Goal: Task Accomplishment & Management: Use online tool/utility

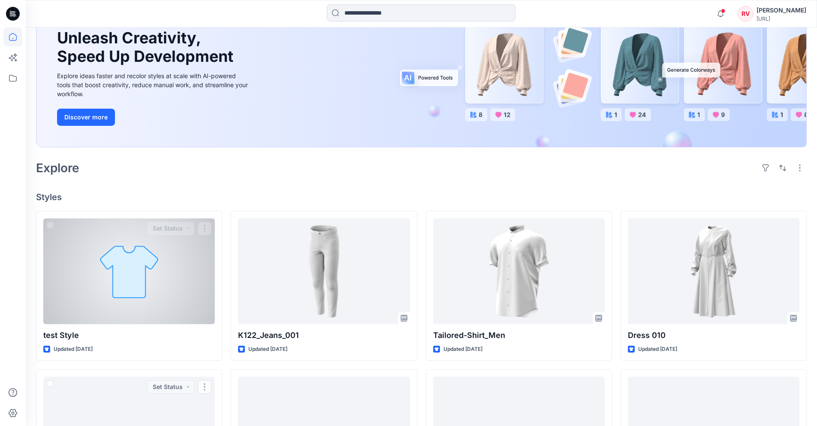
scroll to position [85, 0]
click at [153, 277] on div at bounding box center [129, 271] width 172 height 106
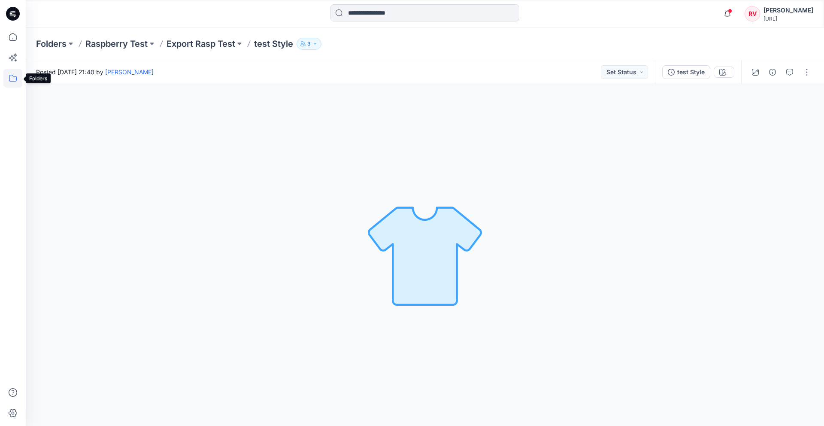
click at [10, 77] on icon at bounding box center [12, 78] width 19 height 19
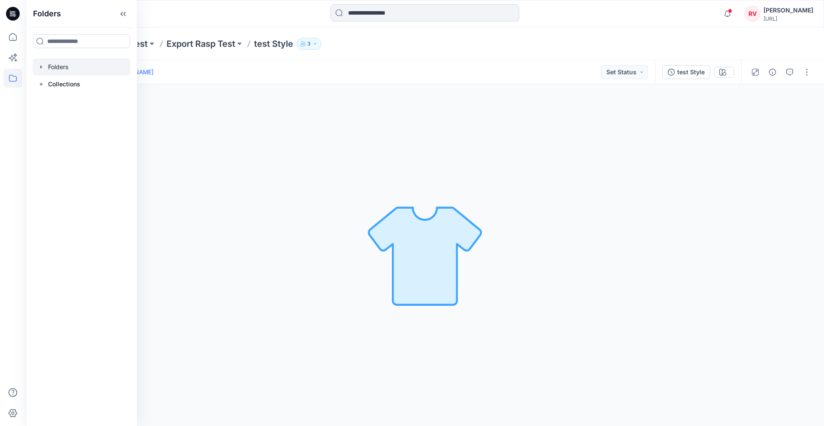
click at [68, 63] on div at bounding box center [82, 66] width 98 height 17
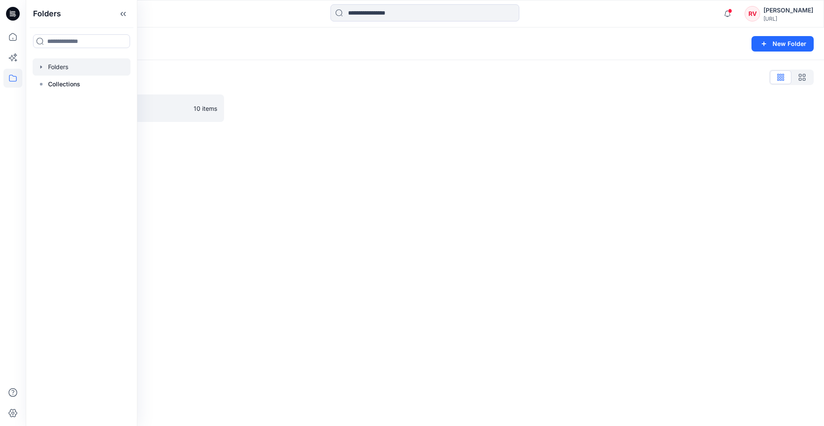
click at [39, 66] on icon "button" at bounding box center [41, 66] width 7 height 7
click at [56, 82] on div at bounding box center [82, 84] width 98 height 17
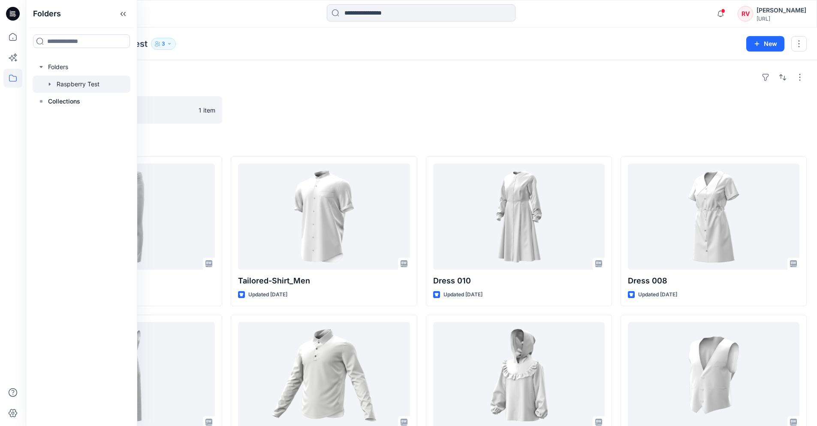
click at [50, 82] on icon "button" at bounding box center [49, 84] width 7 height 7
click at [65, 103] on p "Export Rasp Test" at bounding box center [89, 101] width 49 height 10
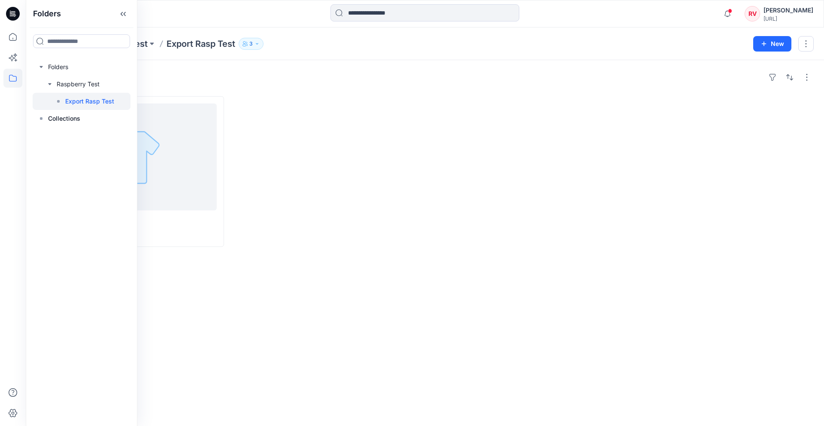
click at [285, 106] on div at bounding box center [327, 171] width 188 height 151
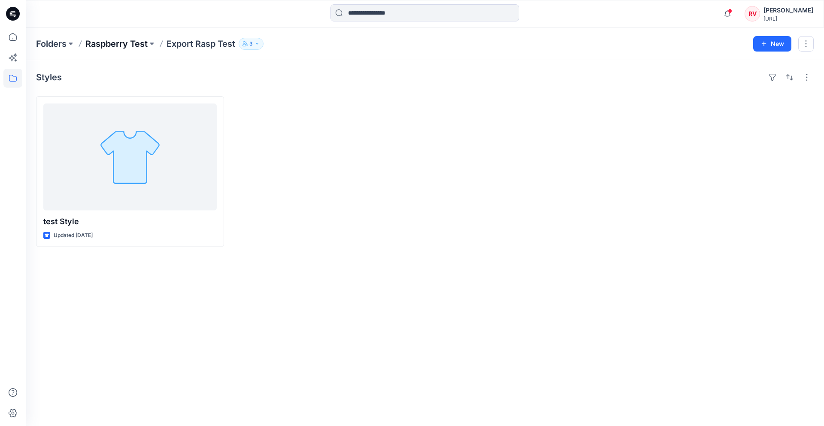
click at [143, 42] on p "Raspberry Test" at bounding box center [116, 44] width 62 height 12
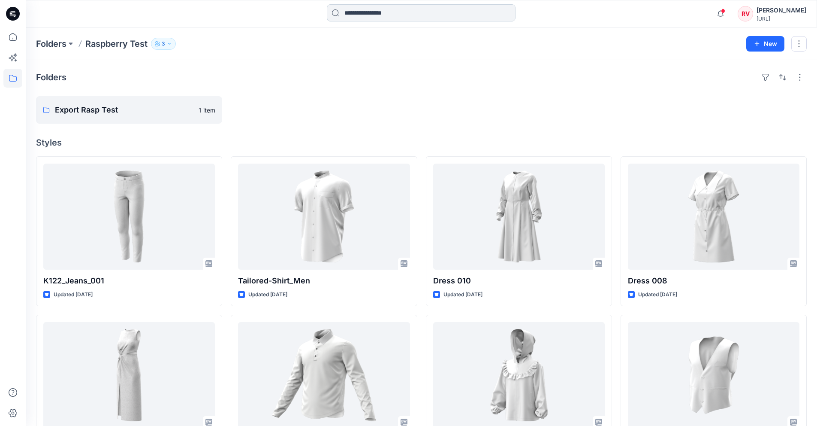
click at [353, 12] on input at bounding box center [421, 12] width 189 height 17
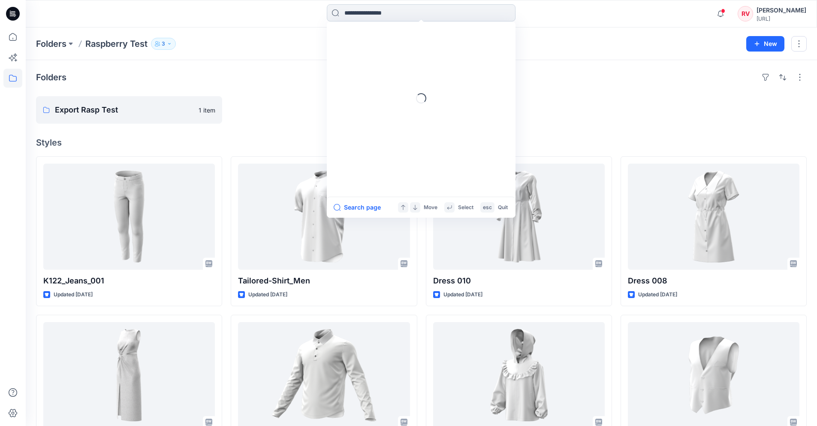
paste input "**********"
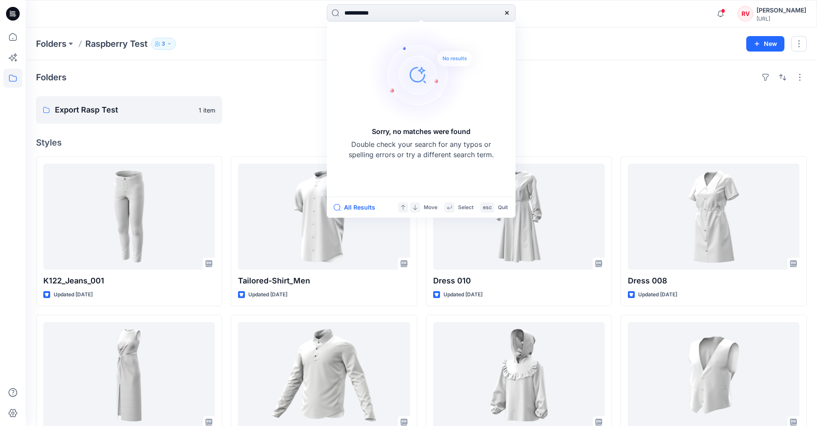
type input "**********"
click at [446, 74] on img at bounding box center [428, 74] width 120 height 103
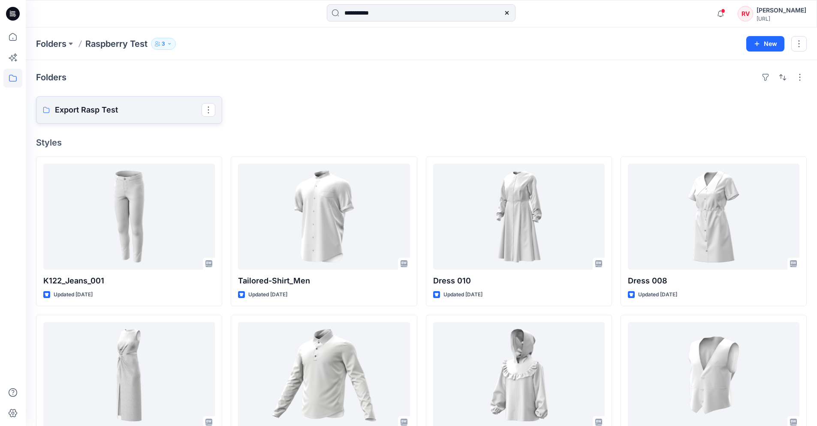
click at [196, 110] on p "Export Rasp Test" at bounding box center [128, 110] width 147 height 12
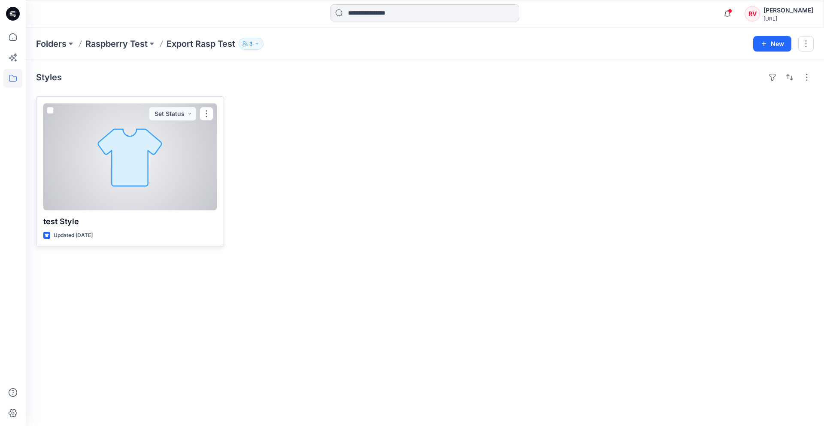
click at [187, 151] on div at bounding box center [129, 156] width 173 height 107
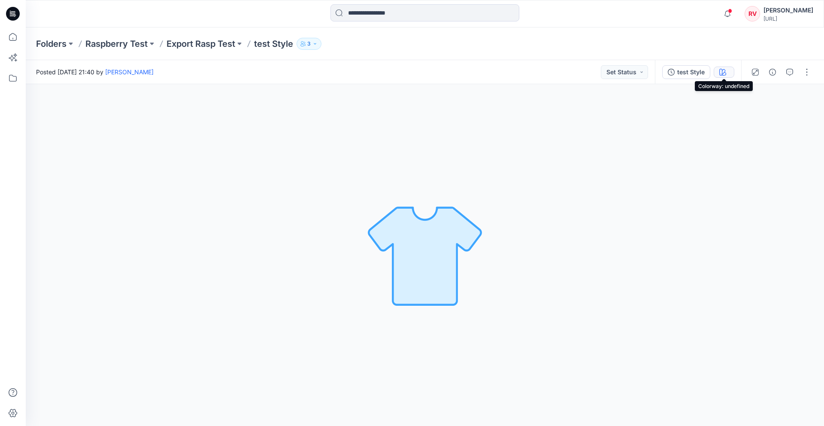
click at [722, 74] on icon "button" at bounding box center [722, 72] width 7 height 7
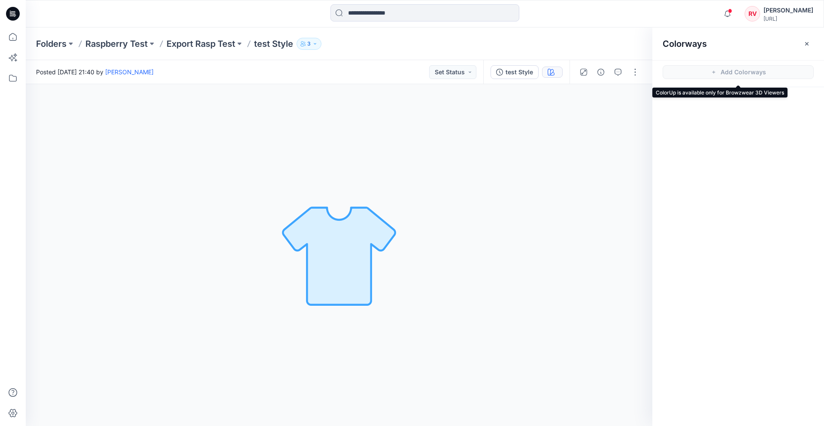
click at [752, 66] on span "Add Colorways" at bounding box center [738, 72] width 172 height 24
click at [761, 72] on span "Add Colorways" at bounding box center [738, 72] width 172 height 24
click at [811, 42] on button "button" at bounding box center [807, 44] width 14 height 14
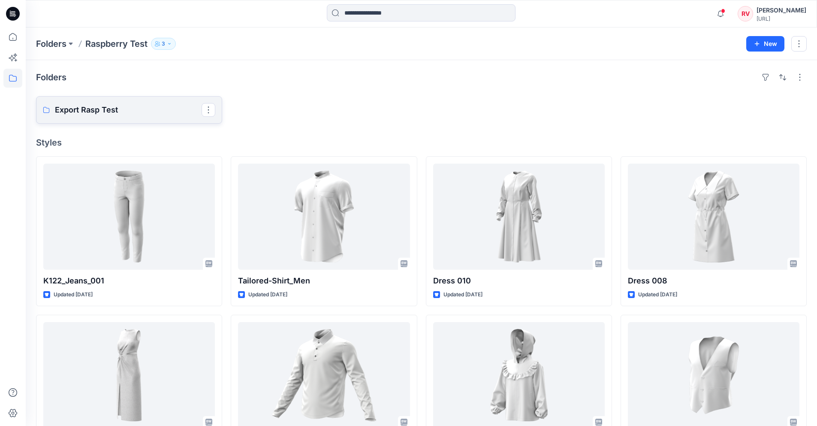
click at [182, 109] on p "Export Rasp Test" at bounding box center [128, 110] width 147 height 12
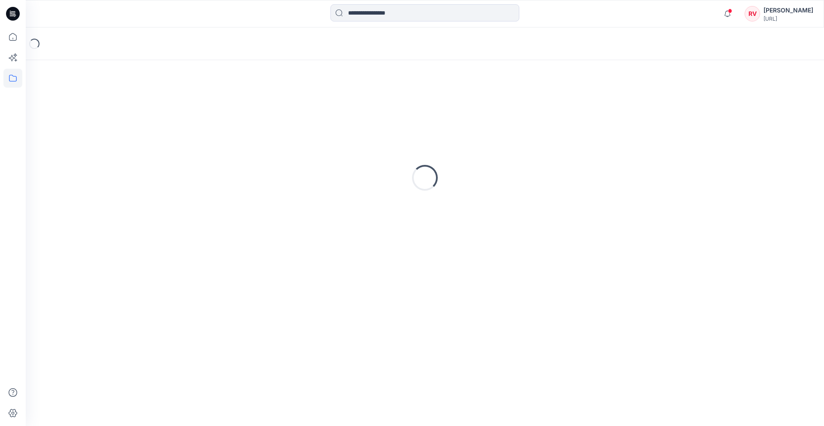
click at [182, 109] on div "Loading..." at bounding box center [424, 177] width 777 height 215
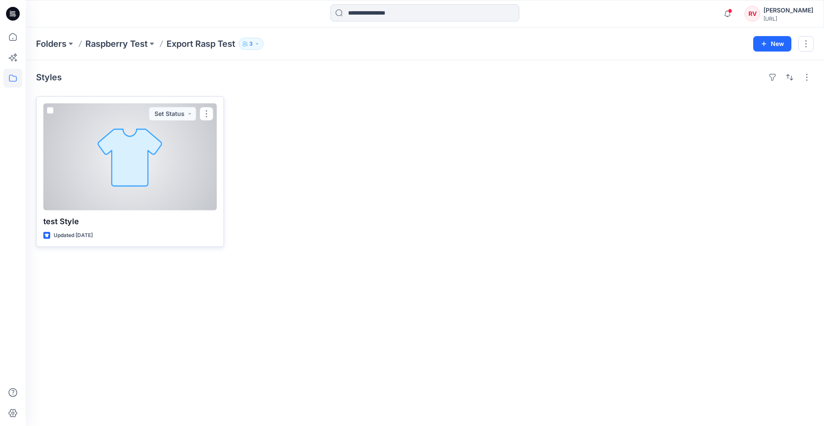
click at [151, 132] on div at bounding box center [129, 156] width 173 height 107
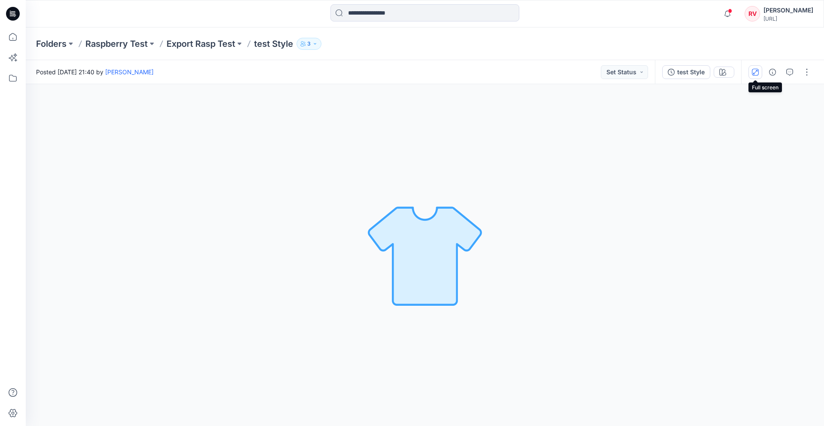
click at [758, 75] on icon "button" at bounding box center [755, 72] width 7 height 7
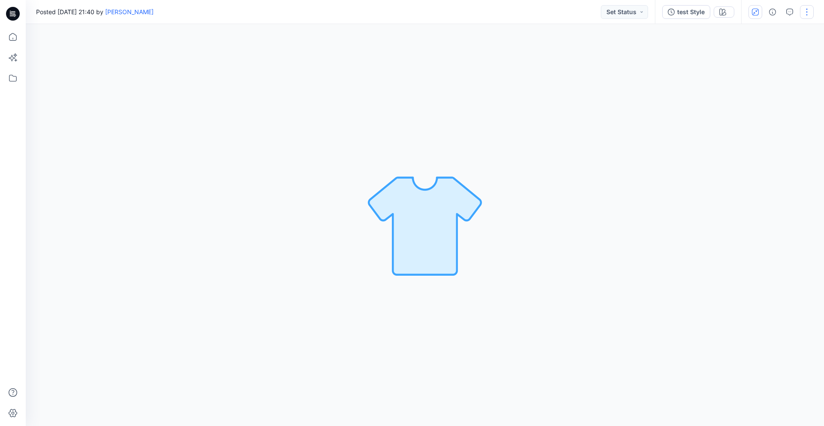
click at [807, 9] on button "button" at bounding box center [807, 12] width 14 height 14
click at [766, 55] on p "Present" at bounding box center [756, 51] width 21 height 9
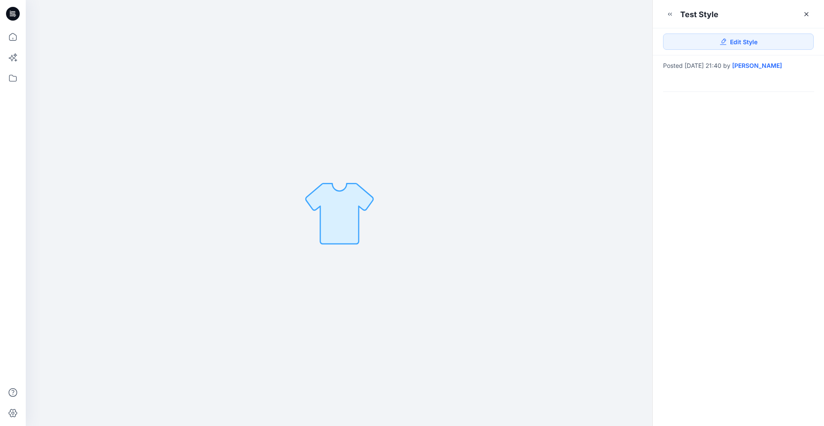
click at [683, 14] on div "test Style" at bounding box center [699, 14] width 38 height 11
click at [715, 42] on link "Edit Style" at bounding box center [738, 41] width 151 height 16
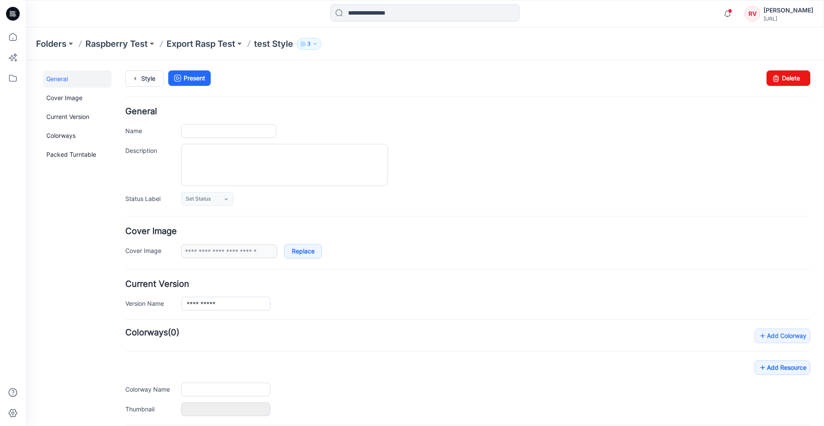
type input "**********"
click at [86, 111] on link "Current Version" at bounding box center [77, 116] width 69 height 17
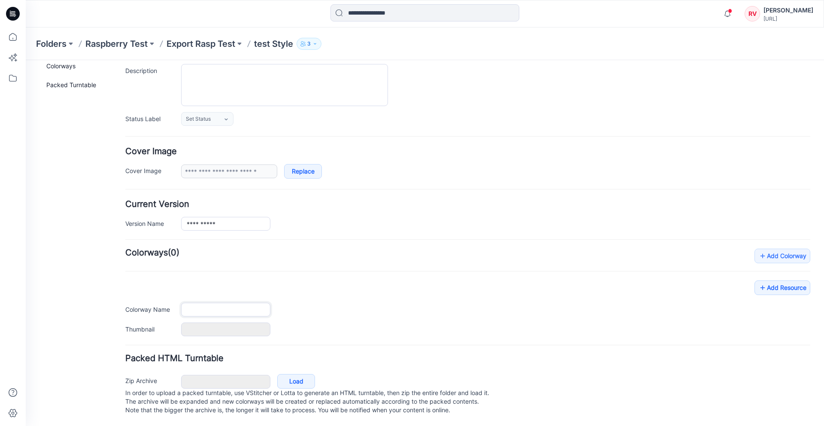
click at [230, 302] on input "Colorway Name" at bounding box center [225, 309] width 89 height 14
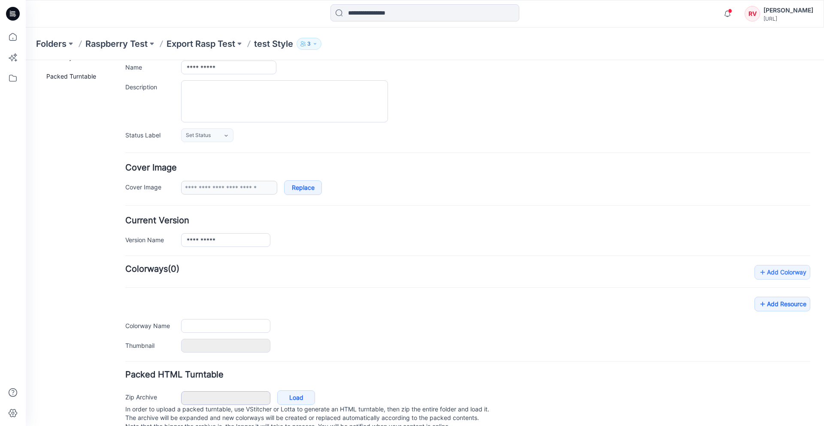
click at [242, 372] on div "Packed HTML Turntable Zip Archive Cancel Load In order to upload a packed turnt…" at bounding box center [467, 401] width 685 height 63
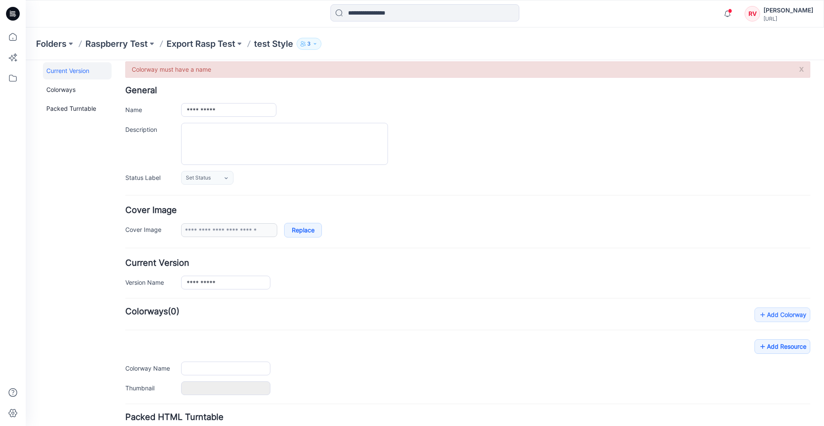
scroll to position [0, 0]
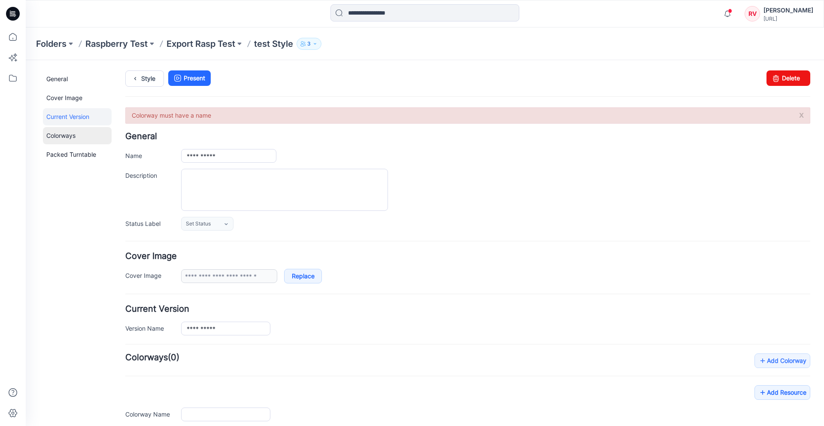
click at [74, 138] on link "Colorways" at bounding box center [77, 135] width 69 height 17
click at [59, 101] on link "Cover Image" at bounding box center [77, 97] width 69 height 17
click at [311, 274] on link "Replace" at bounding box center [303, 276] width 38 height 15
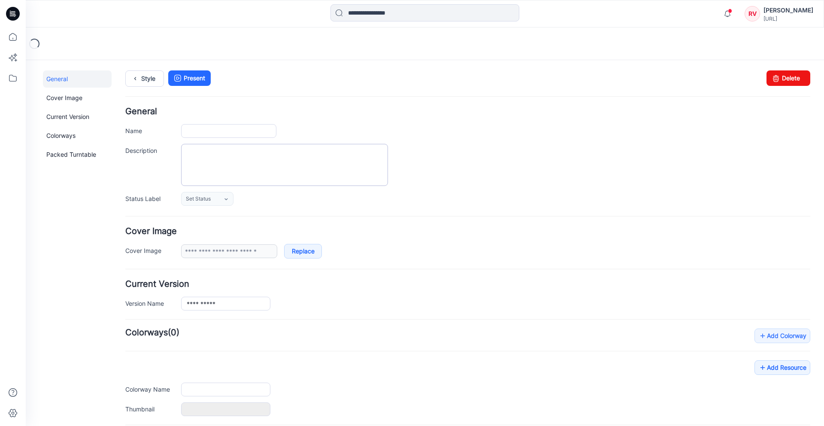
type input "**********"
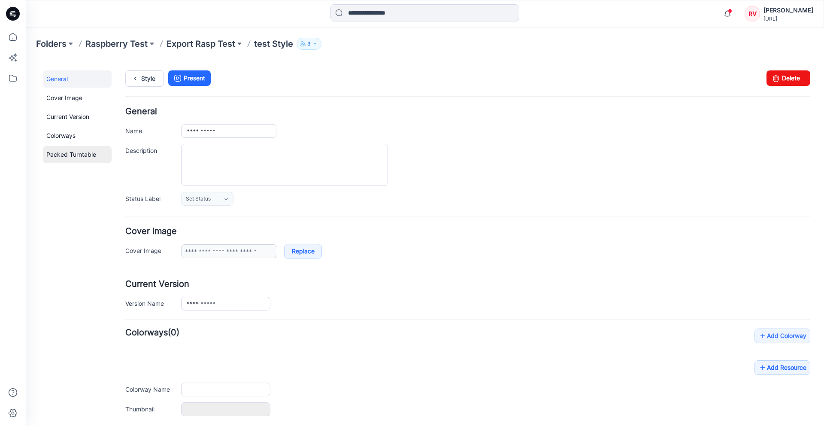
click at [77, 149] on link "Packed Turntable" at bounding box center [77, 154] width 69 height 17
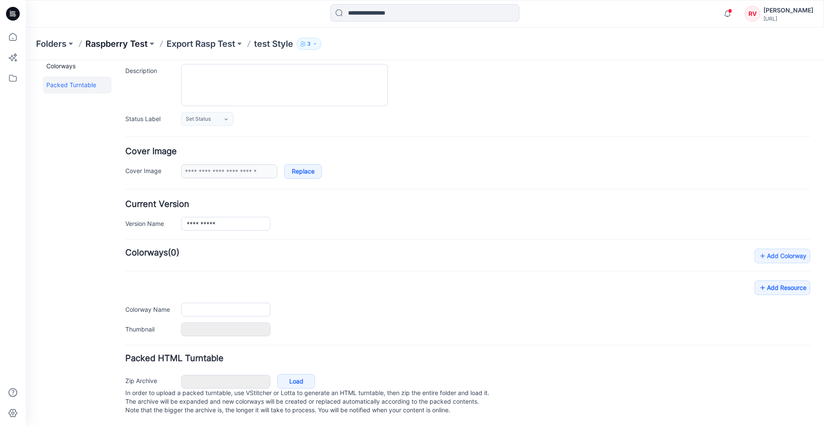
click at [111, 44] on p "Raspberry Test" at bounding box center [116, 44] width 62 height 12
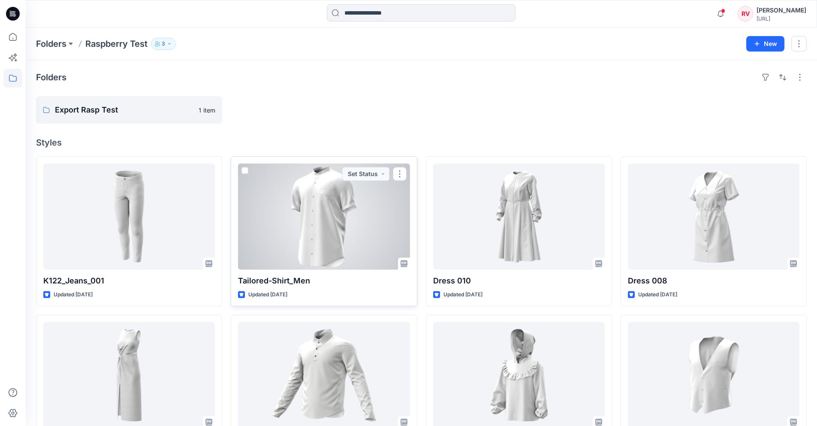
click at [331, 222] on div at bounding box center [324, 216] width 172 height 106
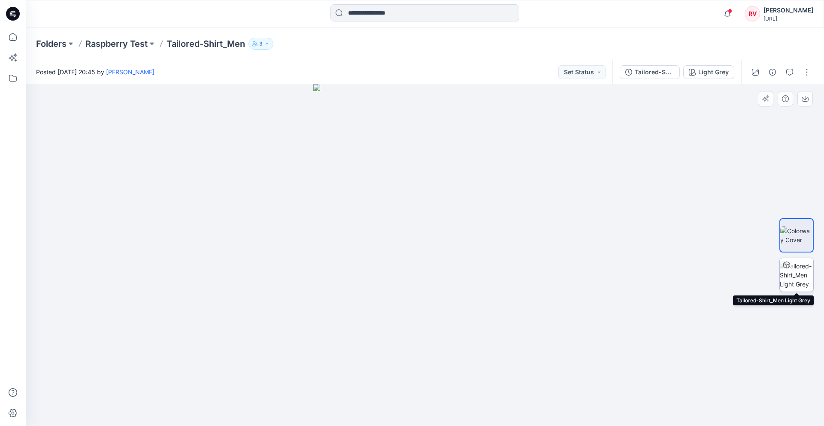
click at [784, 267] on icon at bounding box center [786, 264] width 7 height 7
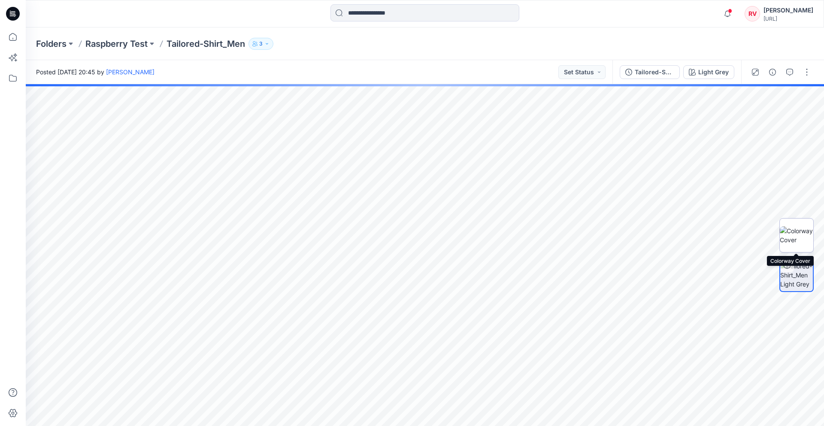
click at [801, 242] on img at bounding box center [796, 235] width 33 height 18
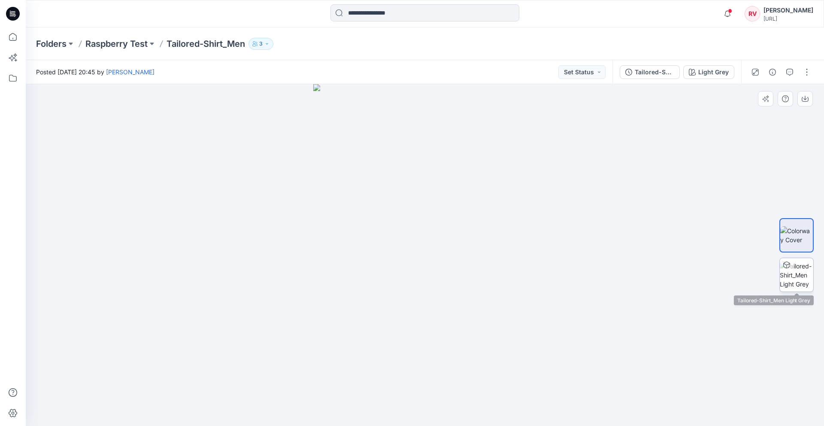
click at [793, 275] on img at bounding box center [796, 274] width 33 height 27
